Goal: Task Accomplishment & Management: Manage account settings

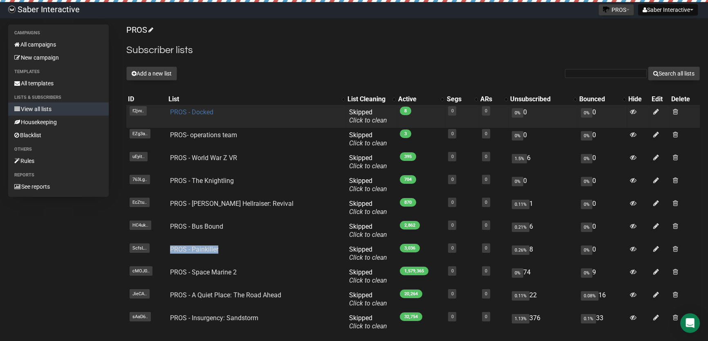
click at [193, 110] on link "PROS - Docked" at bounding box center [191, 112] width 43 height 8
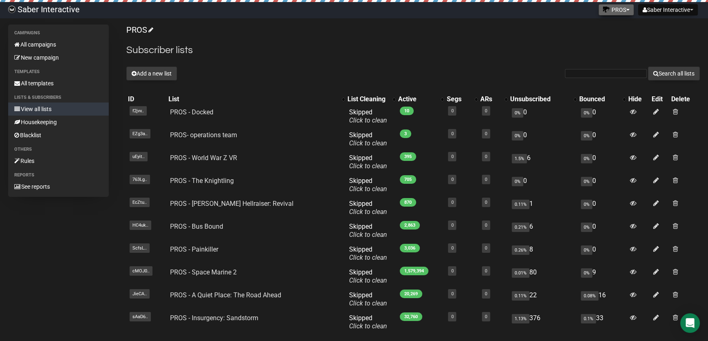
click at [617, 11] on button "PROS" at bounding box center [616, 9] width 36 height 11
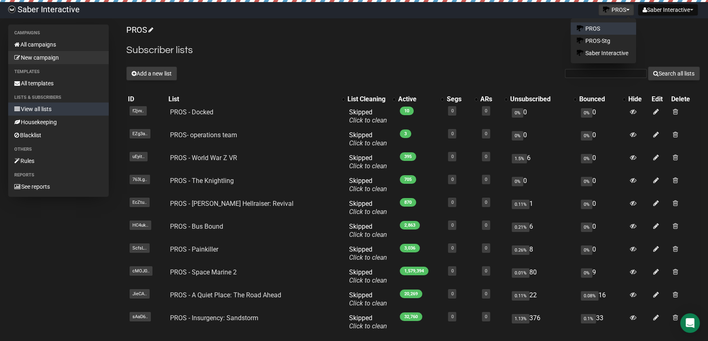
click at [54, 54] on link "New campaign" at bounding box center [58, 57] width 101 height 13
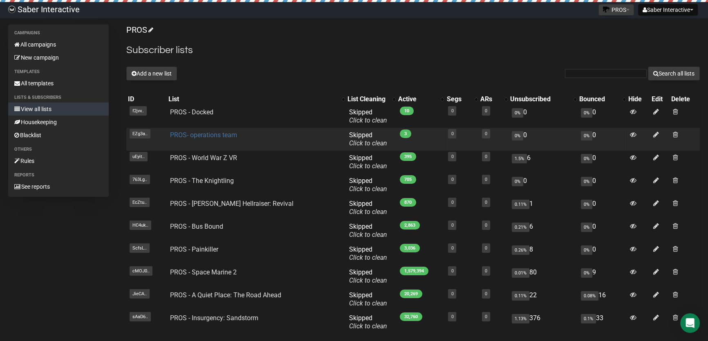
click at [210, 134] on link "PROS- operations team" at bounding box center [203, 135] width 67 height 8
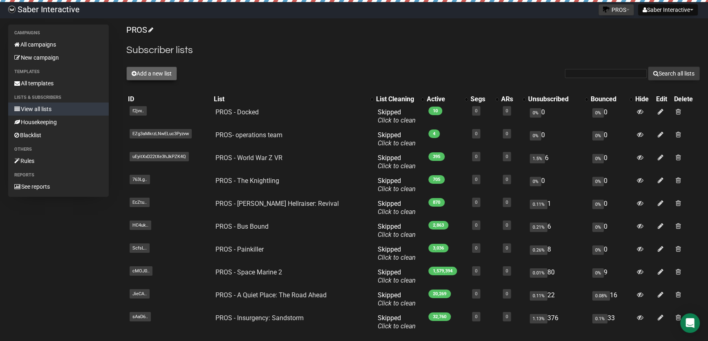
click at [155, 70] on button "Add a new list" at bounding box center [151, 74] width 51 height 14
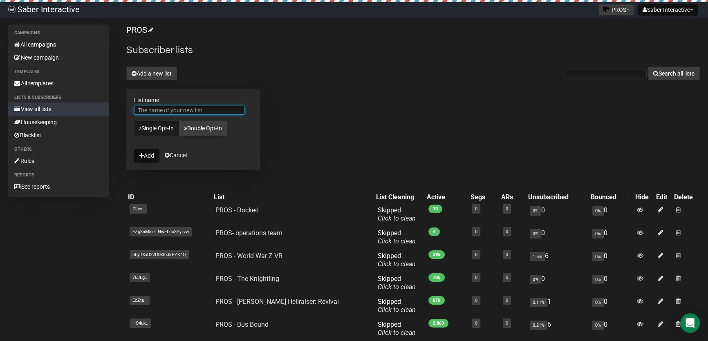
click at [155, 108] on input "List name" at bounding box center [189, 110] width 110 height 9
type input "N"
type input "З"
type input "PROS- ksenia"
click at [147, 157] on button "Add" at bounding box center [146, 156] width 25 height 14
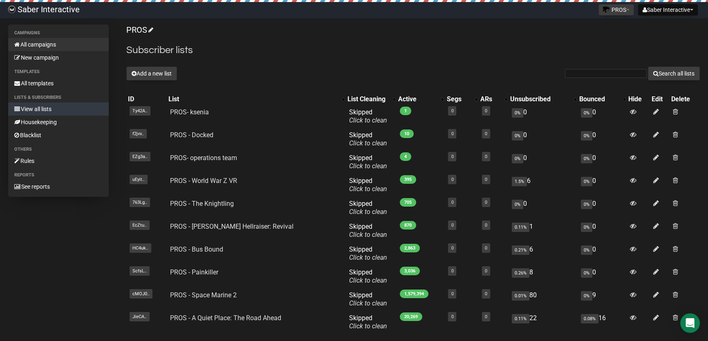
click at [52, 47] on link "All campaigns" at bounding box center [58, 44] width 101 height 13
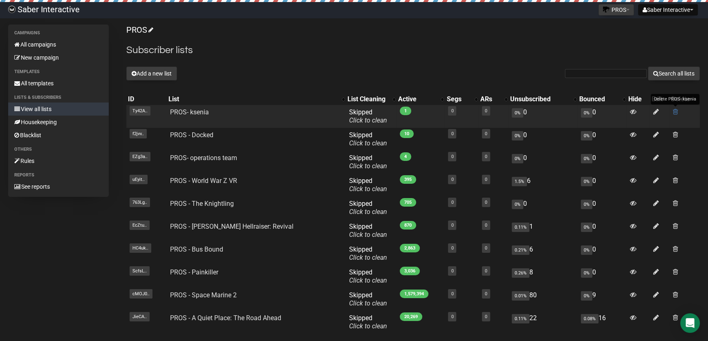
click at [673, 110] on span at bounding box center [675, 111] width 5 height 7
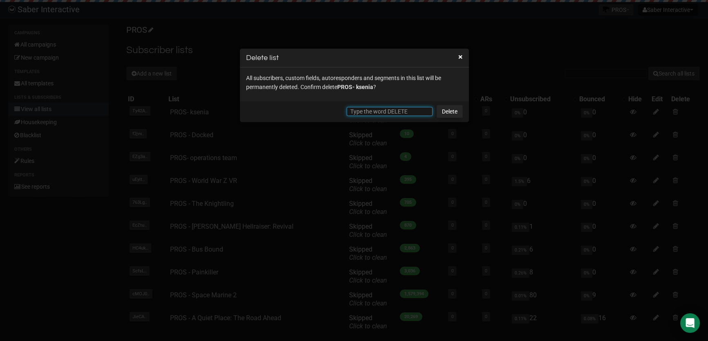
click at [404, 113] on input "text" at bounding box center [390, 111] width 86 height 9
type input "В"
type input "DELETE"
click at [445, 110] on link "Delete" at bounding box center [450, 111] width 26 height 13
